Goal: Task Accomplishment & Management: Manage account settings

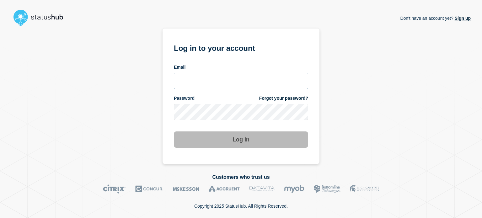
click at [186, 81] on input "email input" at bounding box center [241, 81] width 134 height 16
type input "[EMAIL_ADDRESS][DOMAIN_NAME]"
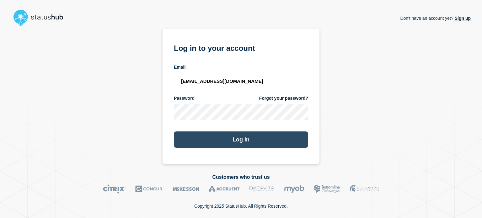
click at [194, 136] on button "Log in" at bounding box center [241, 139] width 134 height 16
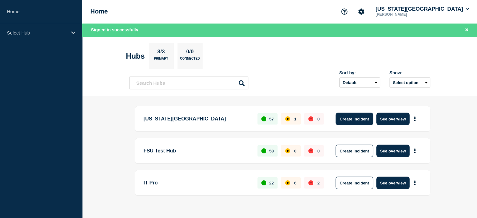
click at [345, 122] on button "Create incident" at bounding box center [354, 119] width 38 height 13
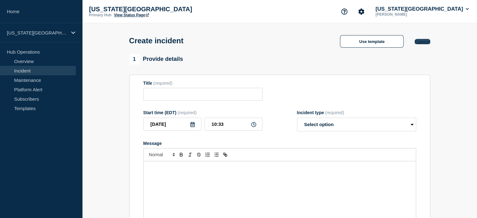
click at [423, 41] on button "Cancel" at bounding box center [422, 41] width 15 height 5
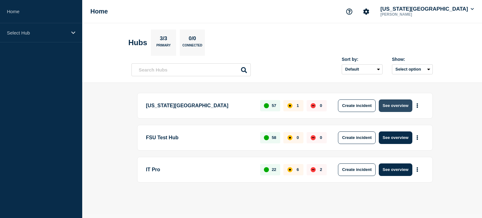
click at [399, 107] on button "See overview" at bounding box center [394, 105] width 33 height 13
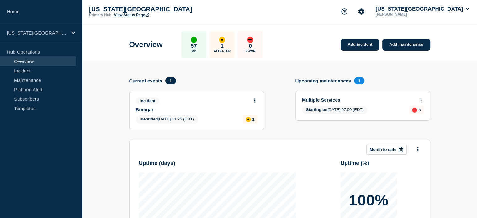
click at [126, 13] on link "View Status Page" at bounding box center [131, 15] width 35 height 4
click at [347, 46] on link "Add incident" at bounding box center [360, 45] width 39 height 12
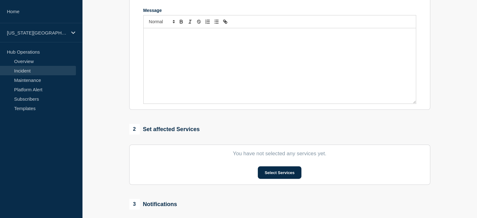
scroll to position [222, 0]
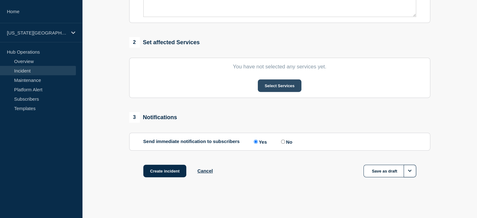
click at [279, 85] on button "Select Services" at bounding box center [280, 85] width 44 height 13
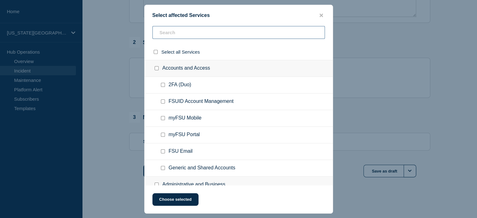
click at [166, 35] on input "text" at bounding box center [238, 32] width 172 height 13
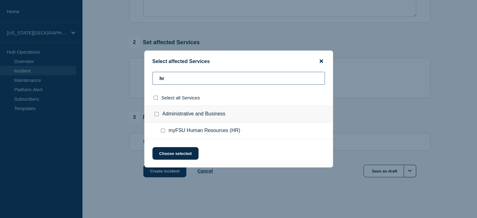
type input "hr"
click at [321, 61] on icon "close button" at bounding box center [321, 61] width 3 height 3
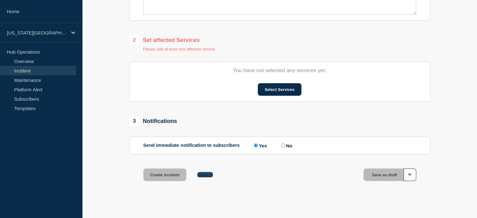
click at [209, 177] on button "Cancel" at bounding box center [204, 174] width 15 height 5
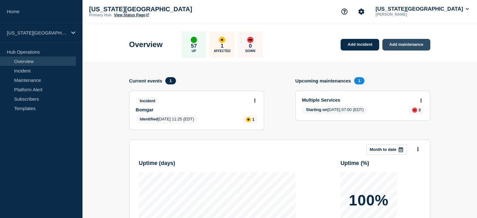
click at [409, 45] on link "Add maintenance" at bounding box center [406, 45] width 48 height 12
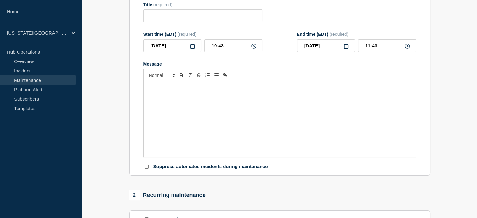
scroll to position [212, 0]
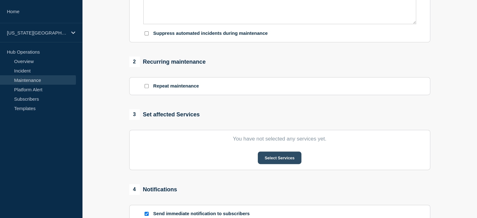
click at [273, 158] on button "Select Services" at bounding box center [280, 157] width 44 height 13
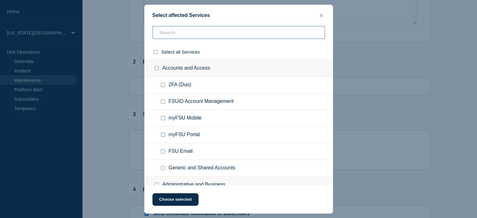
click at [185, 37] on input "text" at bounding box center [238, 32] width 172 height 13
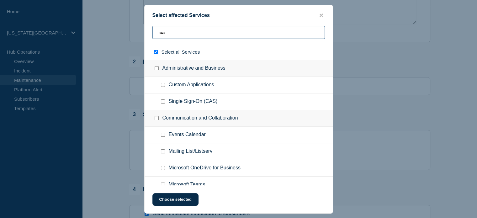
type input "cam"
checkbox input "true"
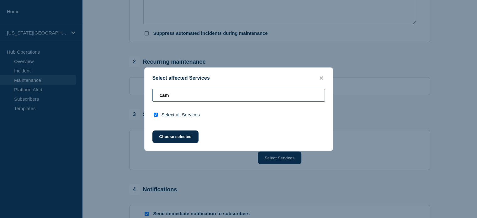
type input "ca"
checkbox input "false"
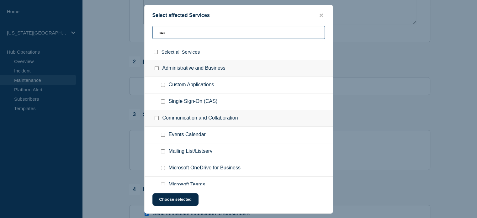
type input "c"
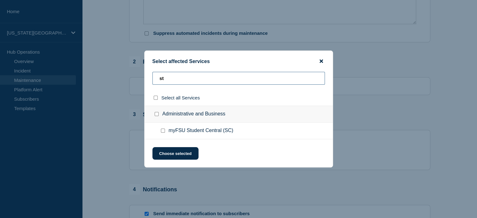
type input "s"
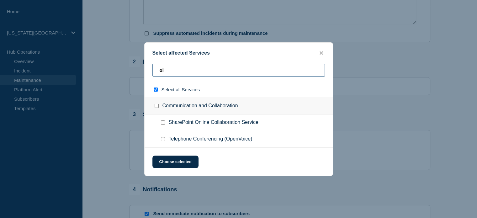
type input "oim"
checkbox input "true"
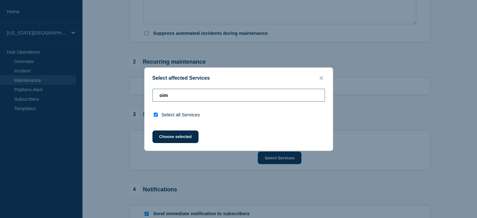
type input "oi"
checkbox input "false"
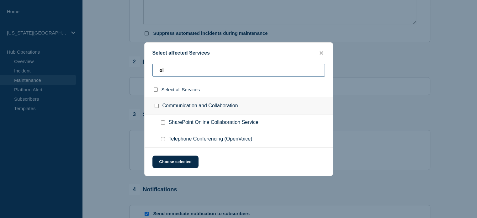
type input "o"
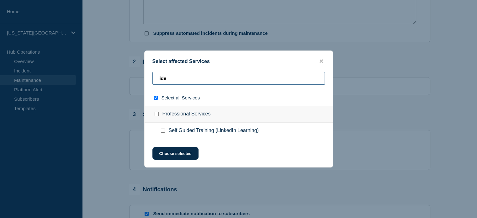
type input "iden"
checkbox input "true"
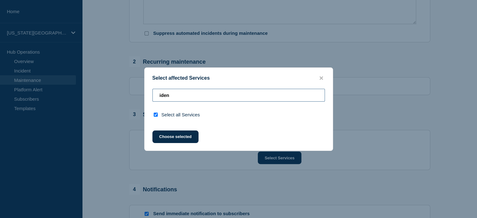
type input "ide"
checkbox input "false"
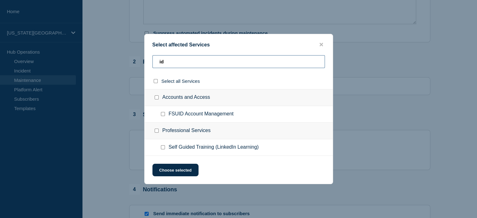
type input "i"
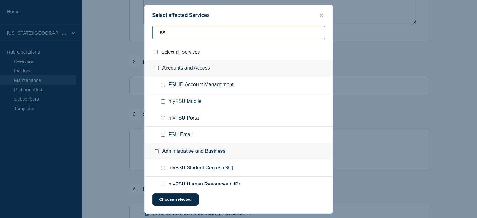
type input "F"
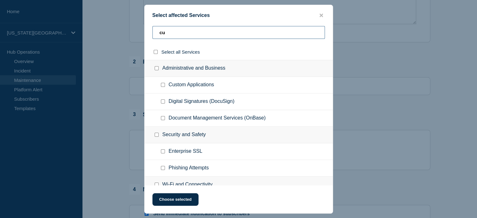
type input "c"
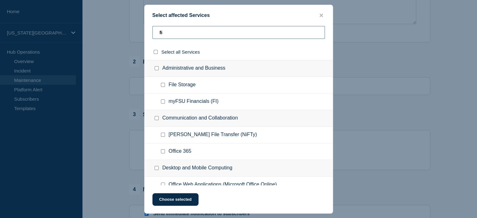
type input "fi"
click at [318, 13] on button "close button" at bounding box center [321, 16] width 7 height 6
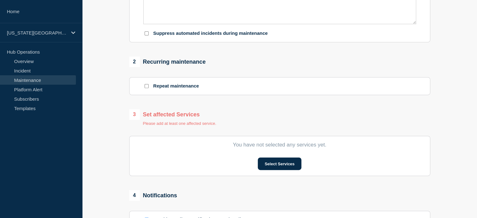
scroll to position [336, 0]
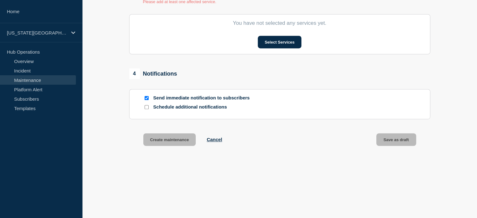
click at [215, 136] on div "Create maintenance Cancel" at bounding box center [182, 139] width 79 height 13
click at [217, 140] on button "Cancel" at bounding box center [214, 139] width 15 height 5
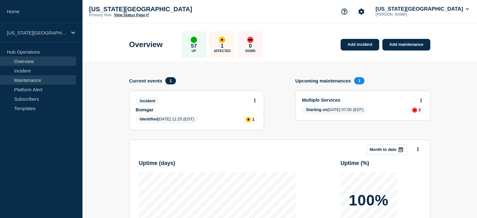
click at [24, 80] on link "Maintenance" at bounding box center [38, 79] width 76 height 9
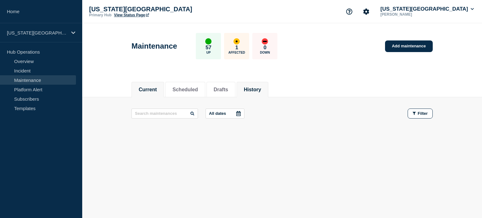
click at [258, 92] on button "History" at bounding box center [252, 90] width 17 height 6
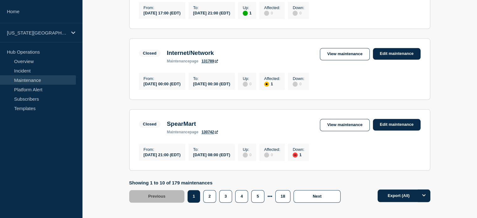
scroll to position [713, 0]
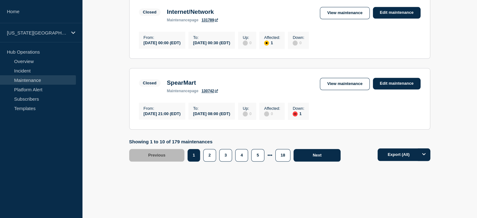
click at [310, 161] on button "Next" at bounding box center [316, 155] width 47 height 13
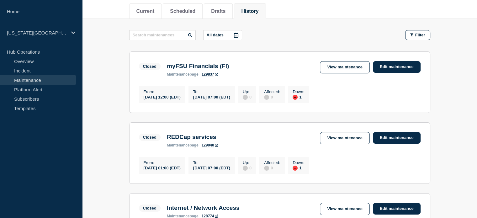
scroll to position [110, 0]
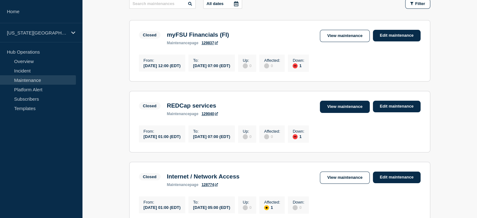
click at [332, 108] on link "View maintenance" at bounding box center [345, 107] width 50 height 12
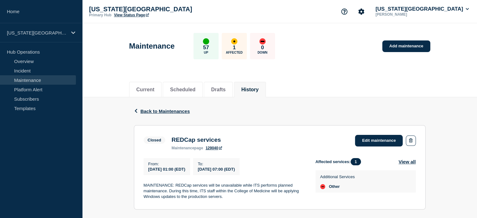
scroll to position [57, 0]
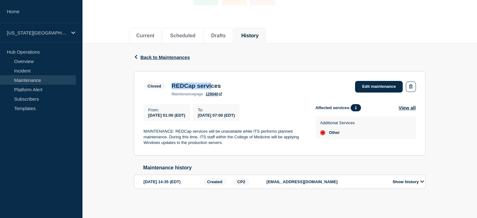
drag, startPoint x: 172, startPoint y: 82, endPoint x: 217, endPoint y: 85, distance: 44.3
click at [217, 85] on h3 "REDCap services" at bounding box center [197, 85] width 50 height 7
click at [147, 131] on p "MAINTENANCE: REDCap services will be unavailable while ITS performs planned mai…" at bounding box center [225, 137] width 162 height 17
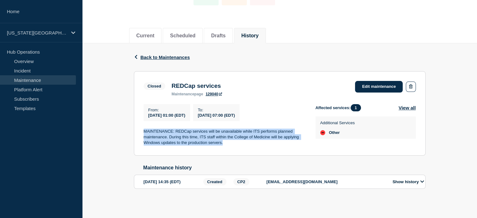
drag, startPoint x: 144, startPoint y: 130, endPoint x: 224, endPoint y: 143, distance: 80.4
click at [224, 143] on p "MAINTENANCE: REDCap services will be unavailable while ITS performs planned mai…" at bounding box center [225, 137] width 162 height 17
copy p "MAINTENANCE: REDCap services will be unavailable while ITS performs planned mai…"
click at [248, 135] on p "MAINTENANCE: REDCap services will be unavailable while ITS performs planned mai…" at bounding box center [225, 137] width 162 height 17
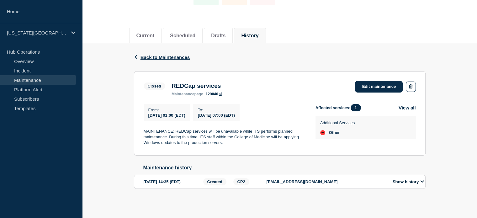
click at [283, 135] on p "MAINTENANCE: REDCap services will be unavailable while ITS performs planned mai…" at bounding box center [225, 137] width 162 height 17
click at [285, 136] on p "MAINTENANCE: REDCap services will be unavailable while ITS performs planned mai…" at bounding box center [225, 137] width 162 height 17
click at [281, 136] on p "MAINTENANCE: REDCap services will be unavailable while ITS performs planned mai…" at bounding box center [225, 137] width 162 height 17
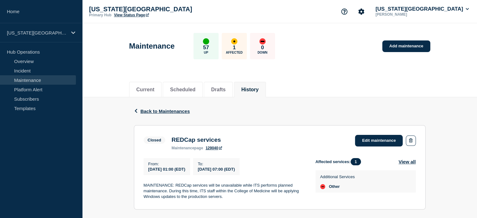
click at [122, 15] on link "View Status Page" at bounding box center [131, 15] width 35 height 4
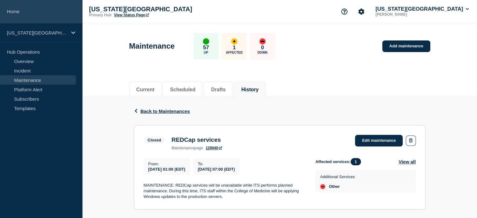
click at [21, 10] on link "Home" at bounding box center [41, 11] width 82 height 23
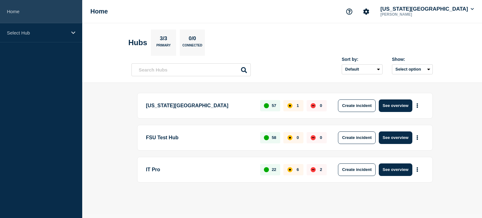
click at [21, 10] on link "Home" at bounding box center [41, 11] width 82 height 23
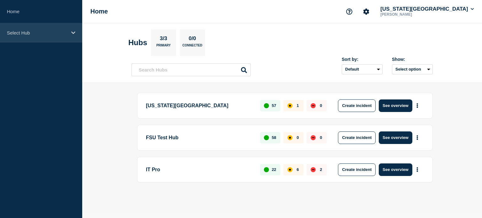
click at [25, 37] on div "Select Hub" at bounding box center [41, 32] width 82 height 19
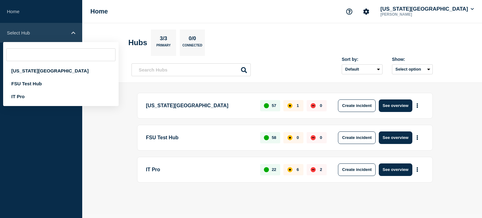
click at [25, 37] on div "Select Hub" at bounding box center [41, 32] width 82 height 19
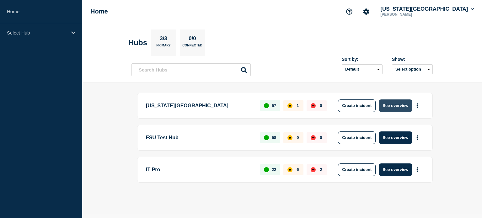
click at [393, 106] on button "See overview" at bounding box center [394, 105] width 33 height 13
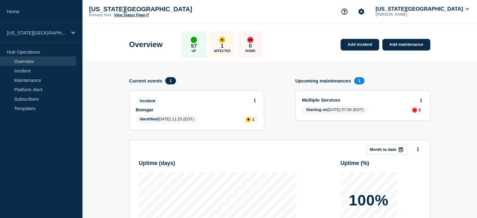
click at [420, 7] on button "[US_STATE][GEOGRAPHIC_DATA]" at bounding box center [422, 9] width 96 height 6
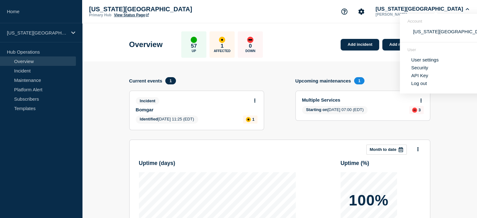
click at [385, 20] on div "[US_STATE][GEOGRAPHIC_DATA] Primary Hub View Status Page [US_STATE][GEOGRAPHIC_…" at bounding box center [279, 11] width 395 height 23
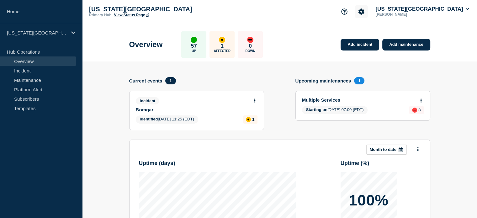
click at [364, 12] on icon "Account settings" at bounding box center [361, 11] width 6 height 6
click at [391, 35] on link "Team Members" at bounding box center [389, 36] width 32 height 5
click at [440, 10] on button "[US_STATE][GEOGRAPHIC_DATA]" at bounding box center [422, 9] width 96 height 6
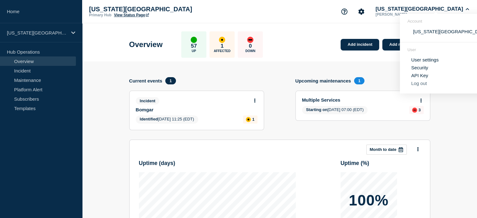
click at [424, 86] on button "Log out" at bounding box center [419, 83] width 16 height 5
